Goal: Information Seeking & Learning: Learn about a topic

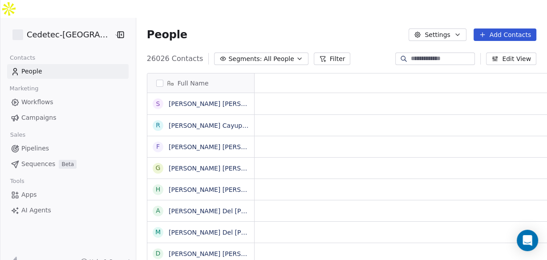
scroll to position [223, 421]
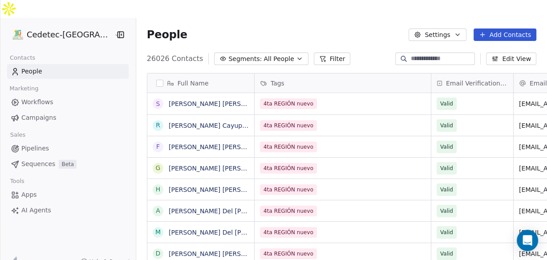
click at [36, 113] on span "Campaigns" at bounding box center [38, 117] width 35 height 9
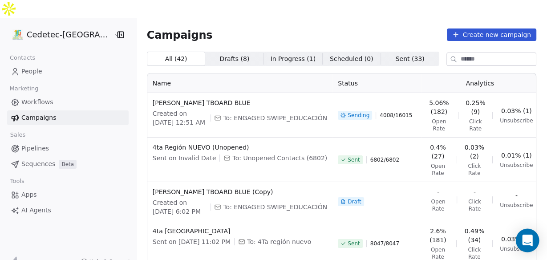
click at [531, 239] on icon "Open Intercom Messenger" at bounding box center [527, 240] width 10 height 12
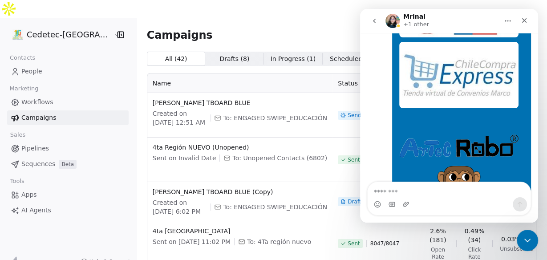
scroll to position [1464, 0]
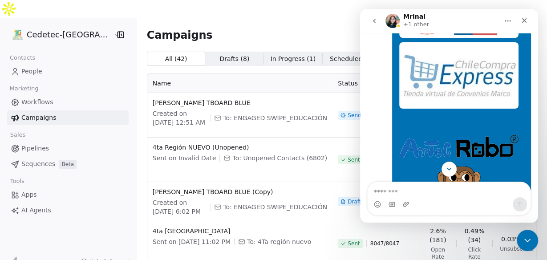
click at [402, 197] on textarea "Message…" at bounding box center [448, 189] width 163 height 15
click at [409, 189] on textarea "Message…" at bounding box center [448, 189] width 163 height 15
type textarea "**********"
drag, startPoint x: 426, startPoint y: 193, endPoint x: 365, endPoint y: 194, distance: 61.8
click at [365, 194] on div "**********" at bounding box center [449, 198] width 178 height 34
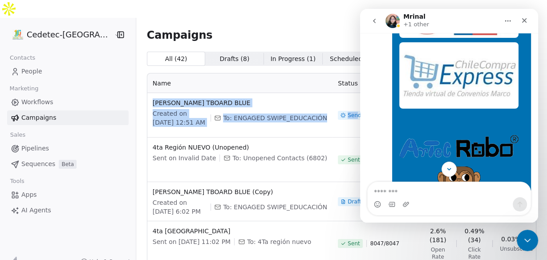
drag, startPoint x: 136, startPoint y: 77, endPoint x: 327, endPoint y: 103, distance: 192.5
click at [327, 103] on tr "[PERSON_NAME] TBOARD BLUE Created on [DATE] 12:51 AM To: ENGAGED SWIPE_EDUCACIÓ…" at bounding box center [359, 115] width 424 height 44
click at [337, 112] on div at bounding box center [368, 117] width 84 height 18
click at [332, 93] on td "Sending 4012 / 16015" at bounding box center [376, 115] width 89 height 44
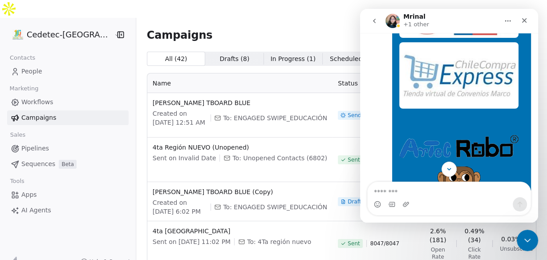
click at [338, 109] on div "Sending 4012 / 16015" at bounding box center [377, 115] width 78 height 34
click at [527, 23] on icon "Close" at bounding box center [523, 20] width 7 height 7
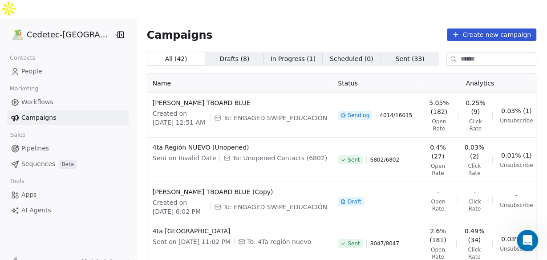
scroll to position [1641, 0]
click at [528, 239] on icon "Open Intercom Messenger" at bounding box center [526, 239] width 15 height 15
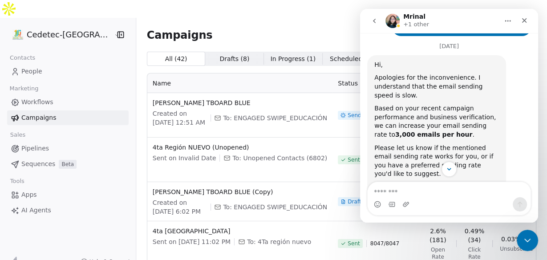
scroll to position [1001, 0]
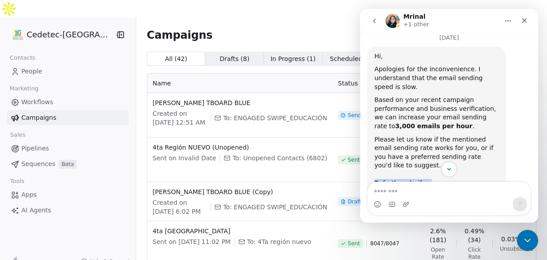
drag, startPoint x: 373, startPoint y: 68, endPoint x: 443, endPoint y: 136, distance: 97.8
click at [443, 136] on div "Hi, Apologies for the inconvenience. I understand that the email sending speed …" at bounding box center [436, 163] width 139 height 233
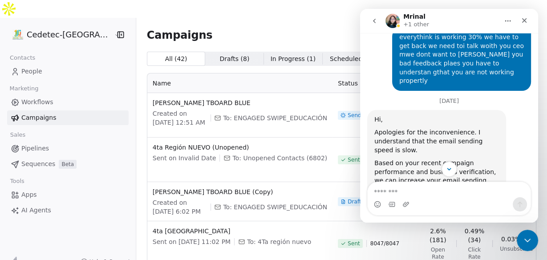
scroll to position [895, 0]
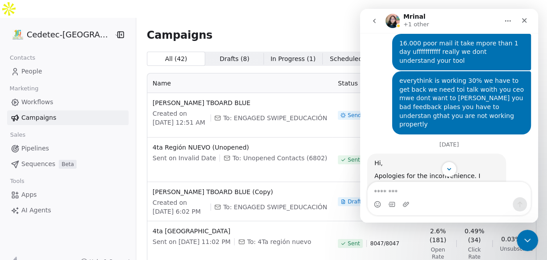
click at [408, 202] on div "Based on your recent campaign performance and business verification, we can inc…" at bounding box center [436, 219] width 125 height 35
drag, startPoint x: 374, startPoint y: 101, endPoint x: 402, endPoint y: 131, distance: 40.9
click at [402, 202] on div "Based on your recent campaign performance and business verification, we can inc…" at bounding box center [436, 219] width 125 height 35
click at [529, 46] on div "[DATE] What are the limits I can use regarding images? Can I use moving images,…" at bounding box center [449, 110] width 178 height 1910
click at [524, 21] on icon "Close" at bounding box center [524, 20] width 5 height 5
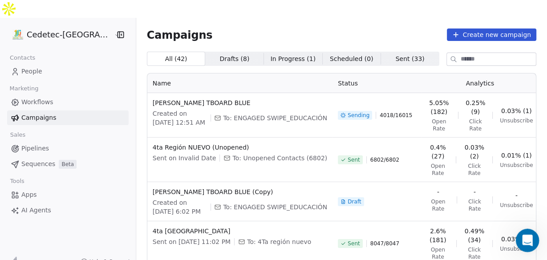
click at [524, 246] on div "Open Intercom Messenger" at bounding box center [525, 238] width 29 height 29
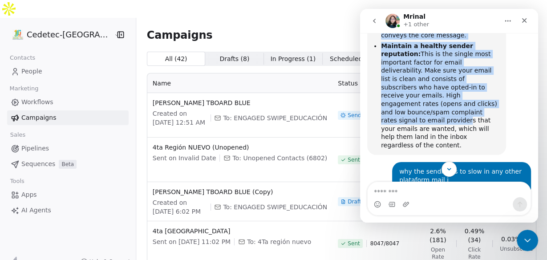
scroll to position [620, 0]
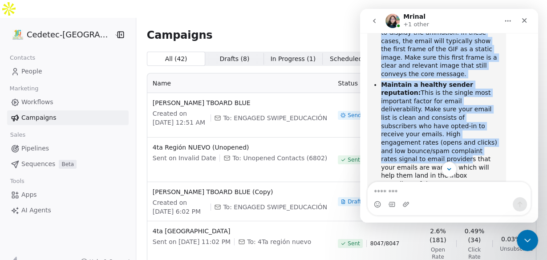
drag, startPoint x: 374, startPoint y: 109, endPoint x: 480, endPoint y: 92, distance: 107.1
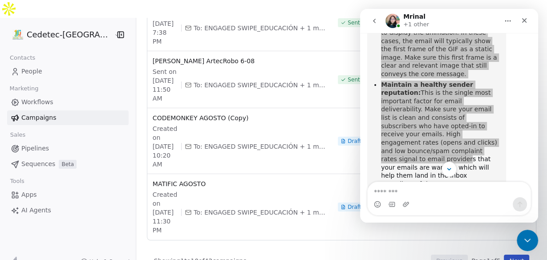
scroll to position [391, 0]
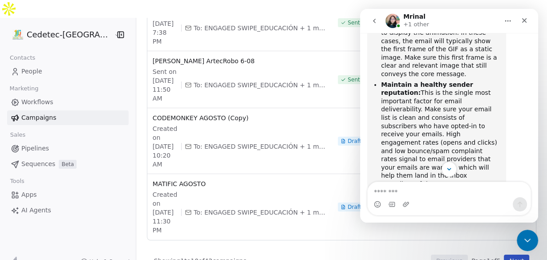
click at [474, 15] on div "[PERSON_NAME] +1 other" at bounding box center [441, 21] width 113 height 16
click at [530, 239] on icon "Close Intercom Messenger" at bounding box center [525, 238] width 11 height 11
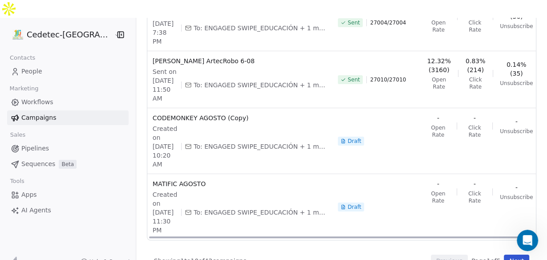
scroll to position [402, 0]
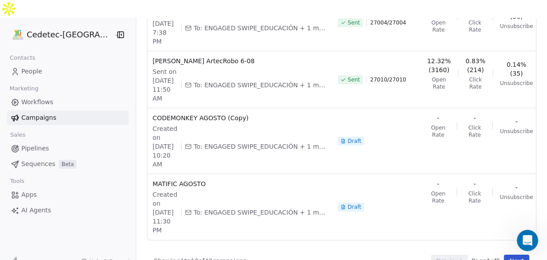
click at [106, 141] on link "Pipelines" at bounding box center [67, 148] width 121 height 15
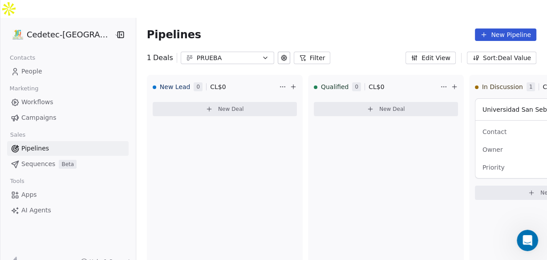
click at [27, 144] on span "Pipelines" at bounding box center [35, 148] width 28 height 9
click at [35, 159] on span "Sequences" at bounding box center [38, 163] width 34 height 9
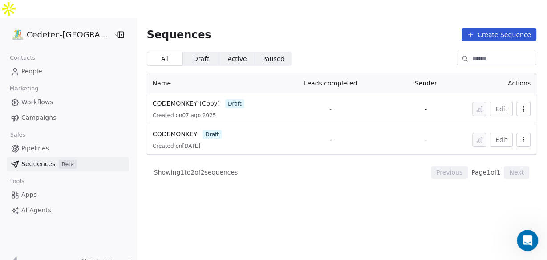
click at [32, 205] on span "AI Agents" at bounding box center [36, 209] width 30 height 9
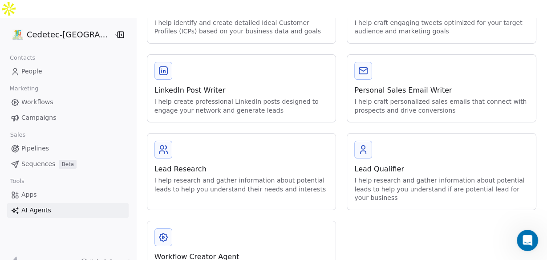
scroll to position [187, 0]
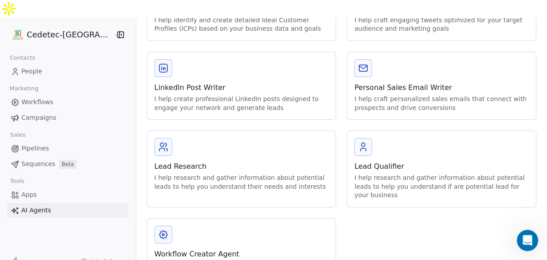
click at [32, 190] on span "Apps" at bounding box center [29, 194] width 16 height 9
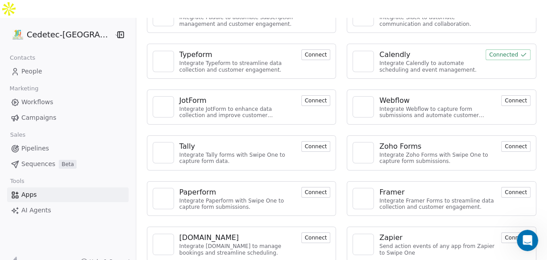
scroll to position [213, 0]
click at [33, 97] on span "Workflows" at bounding box center [37, 101] width 32 height 9
